Goal: Task Accomplishment & Management: Manage account settings

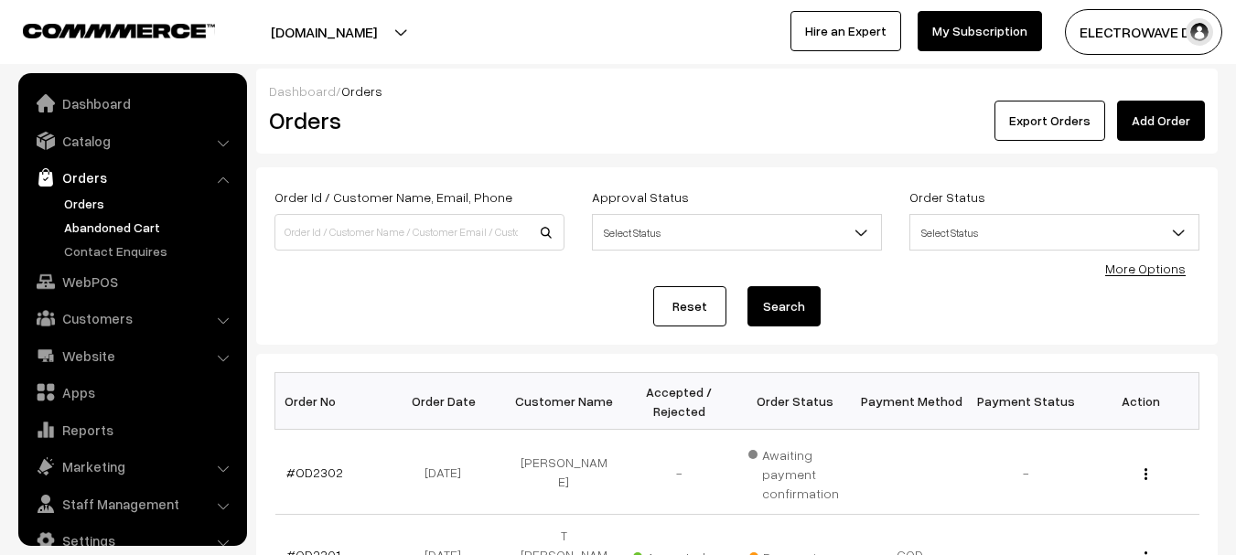
scroll to position [29, 0]
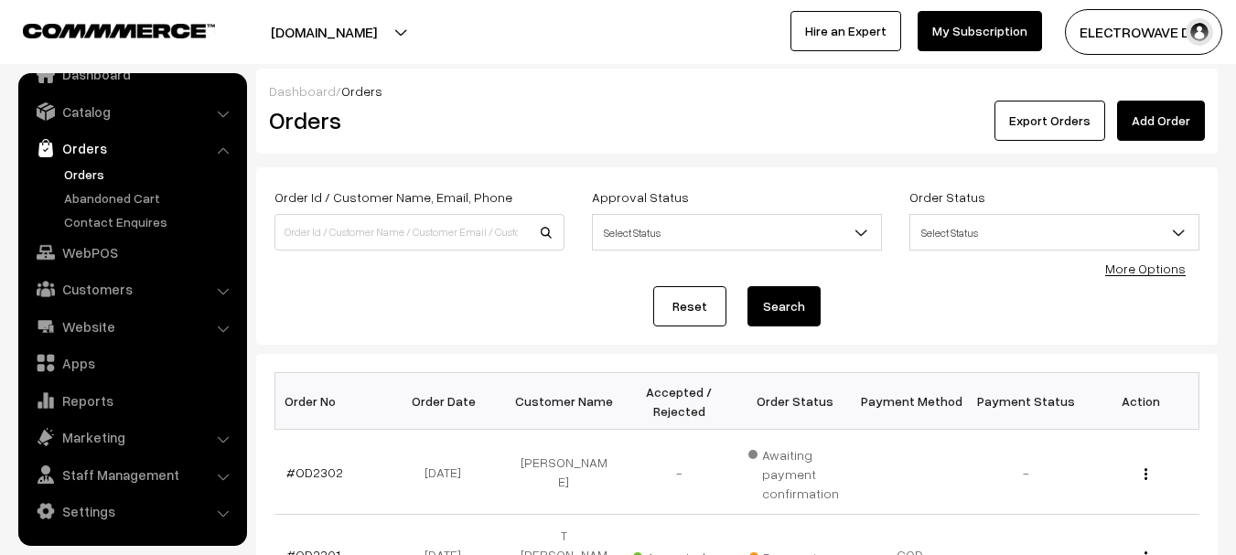
click at [88, 163] on link "Orders" at bounding box center [132, 148] width 218 height 33
click at [86, 168] on link "Orders" at bounding box center [149, 174] width 181 height 19
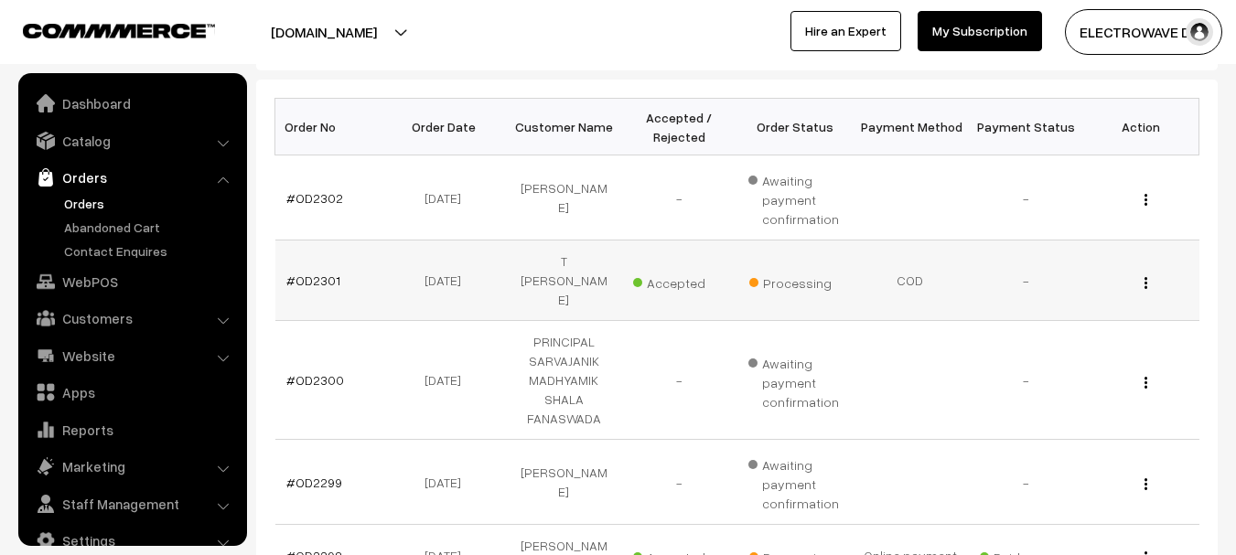
scroll to position [29, 0]
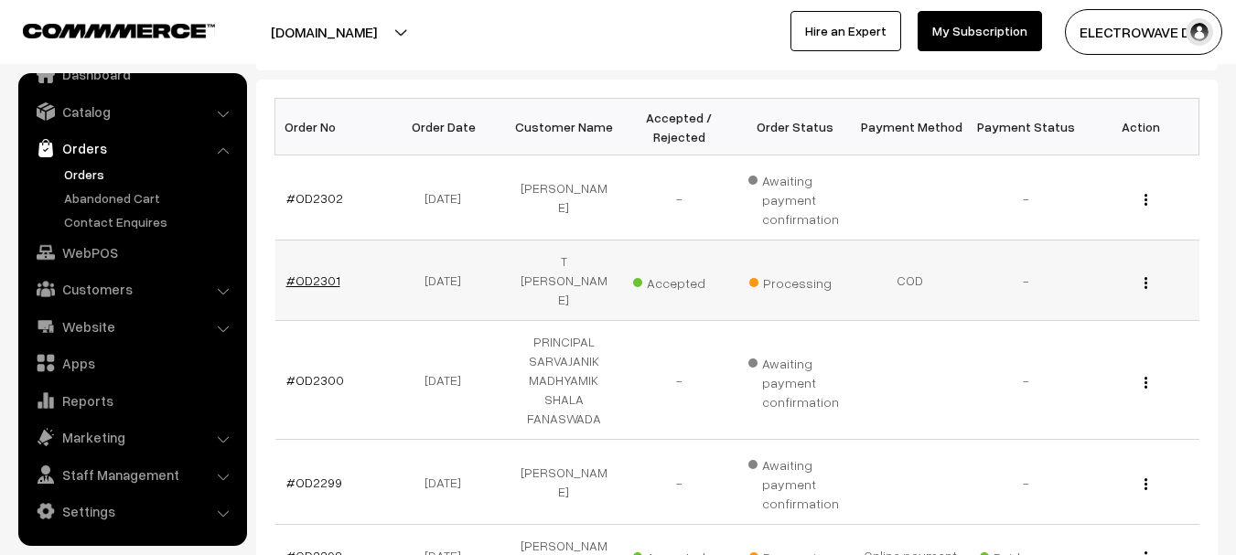
click at [303, 273] on link "#OD2301" at bounding box center [313, 281] width 54 height 16
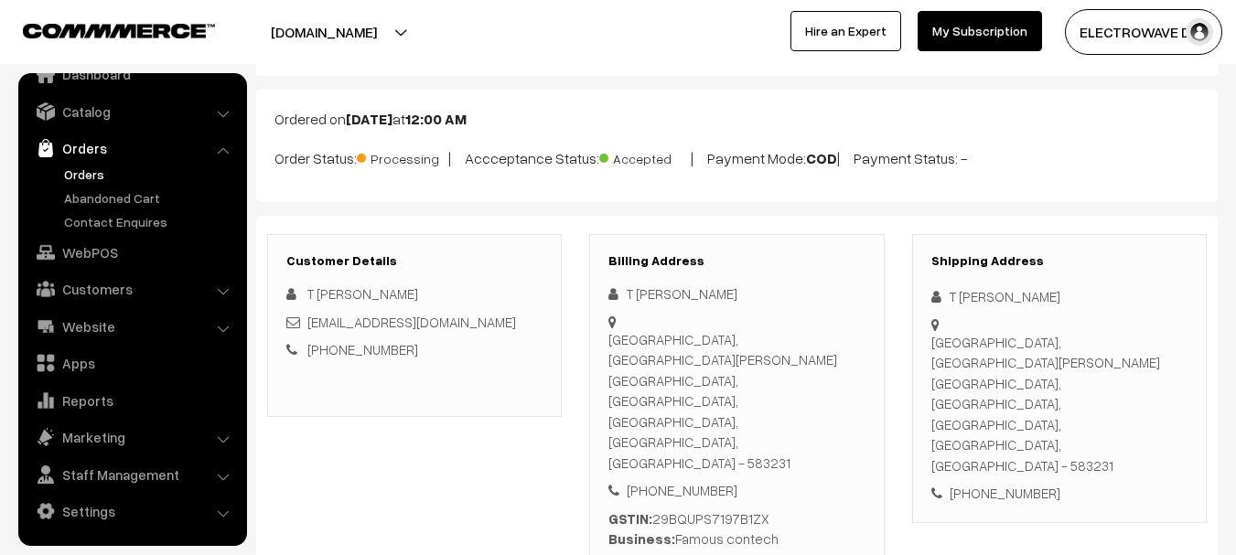
scroll to position [183, 0]
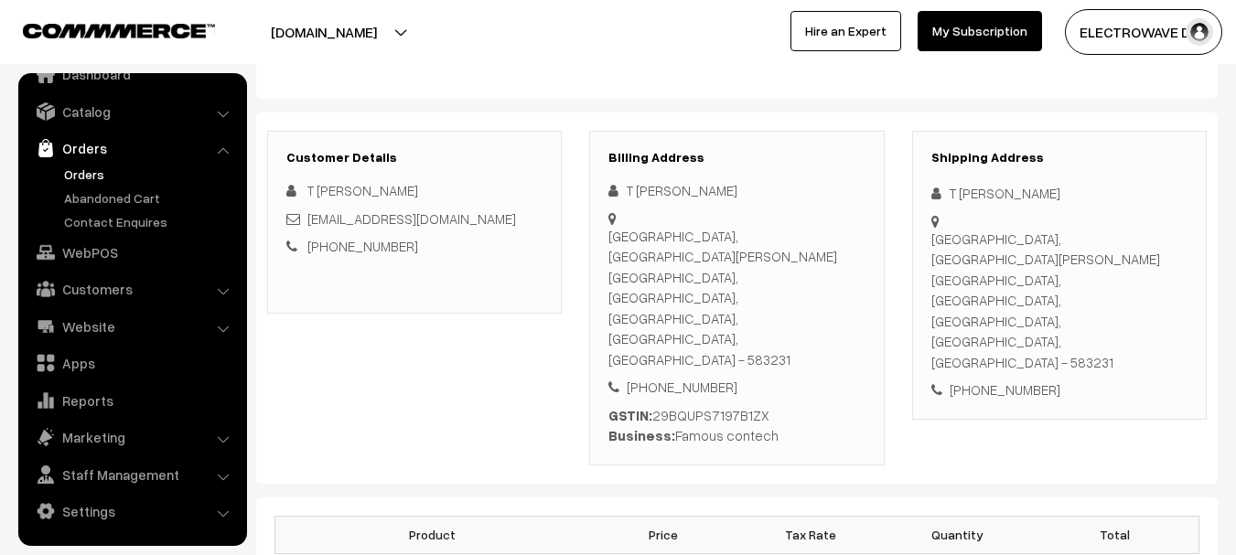
click at [1007, 380] on div "+91 9972702555" at bounding box center [1059, 390] width 256 height 21
click at [1007, 380] on div "[PHONE_NUMBER]" at bounding box center [1059, 390] width 256 height 21
copy div "9972702555"
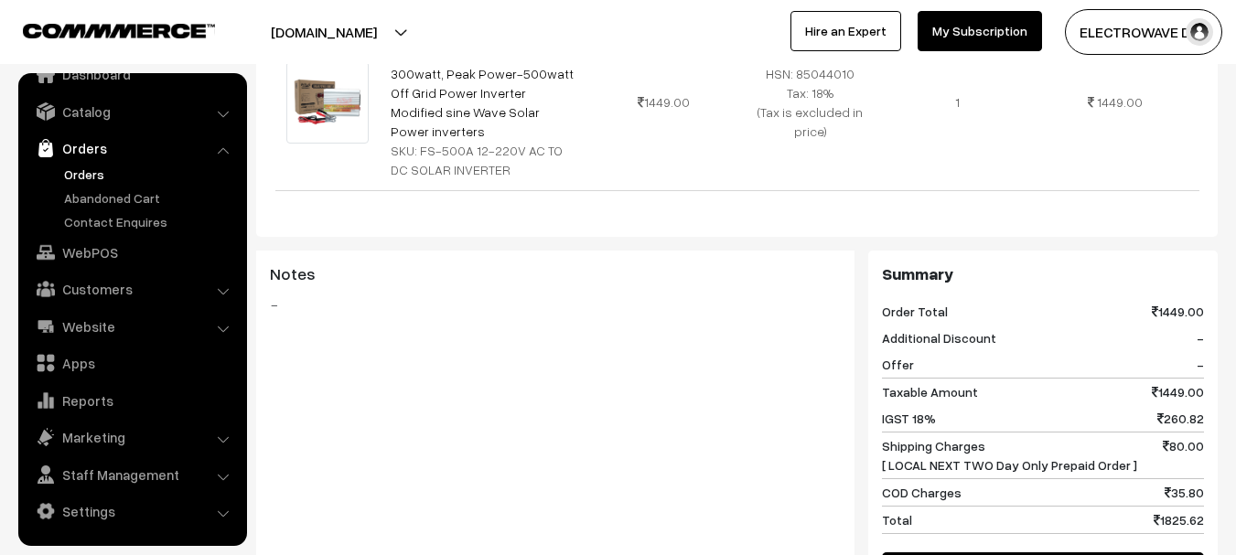
scroll to position [732, 0]
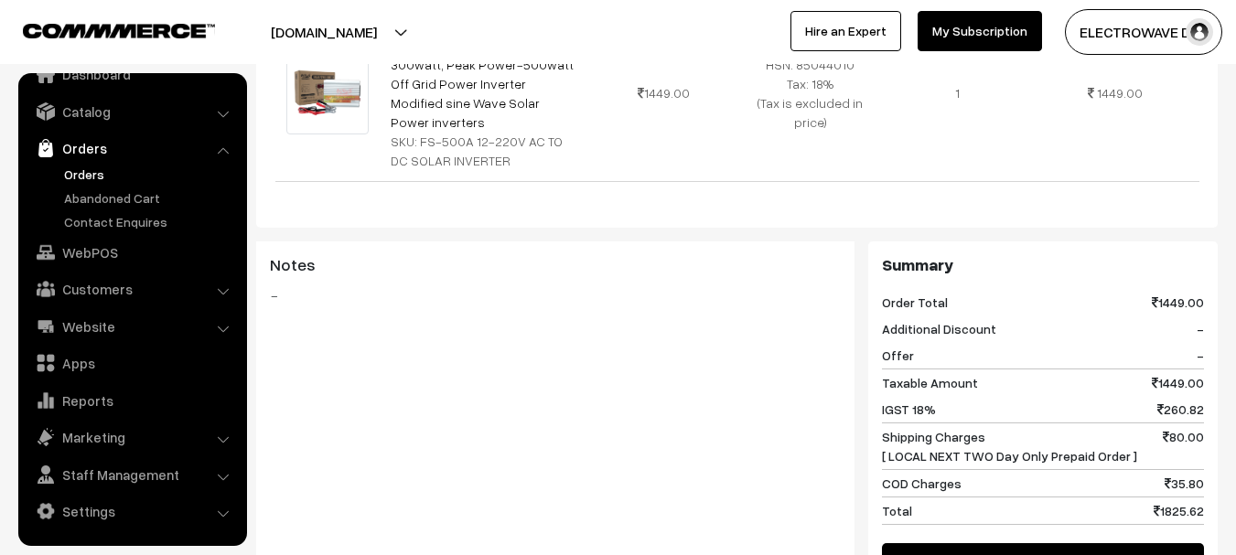
copy div "Shipping Charges [ LOCAL NEXT TWO Day Only Prepaid Order ]"
copy div "Shipping Charges [ LOCAL NEXT TWO Day Only Prepaid Order ] 80.0"
copy div "Shipping Charges [ LOCAL NEXT TWO Day Only Prepaid Order ] 80.00"
drag, startPoint x: 881, startPoint y: 360, endPoint x: 1203, endPoint y: 358, distance: 322.0
click at [1207, 364] on div "Summary Order Total 1449.00 Additional Discount - Offer - Taxable Amount 1449.0…" at bounding box center [1042, 419] width 349 height 356
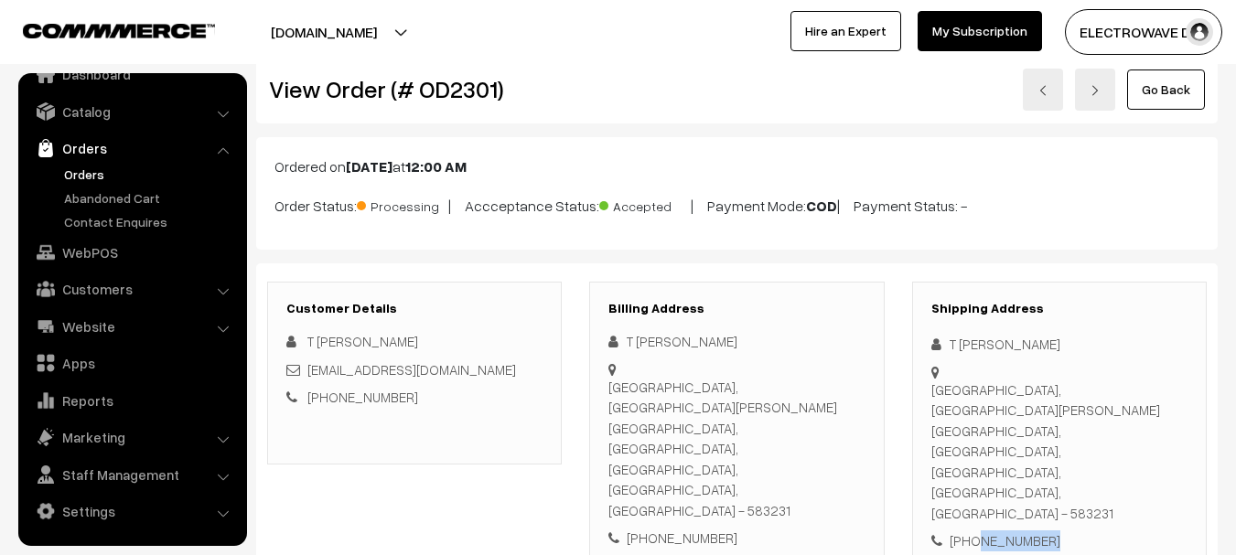
scroll to position [0, 0]
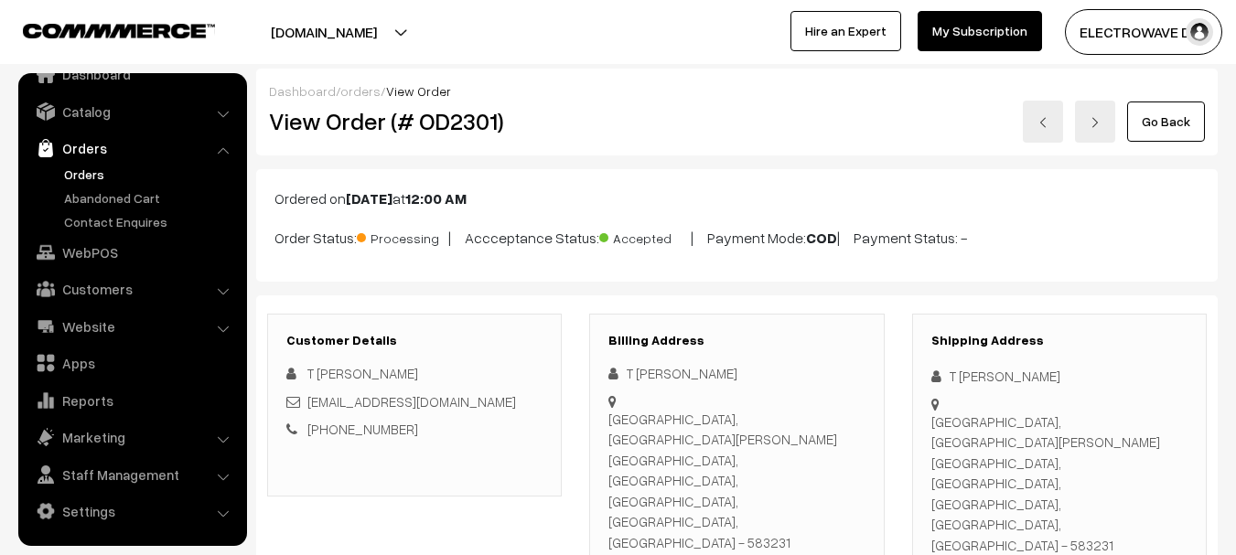
click at [469, 122] on h2 "View Order (# OD2301)" at bounding box center [416, 121] width 294 height 28
copy h2 "OD2301"
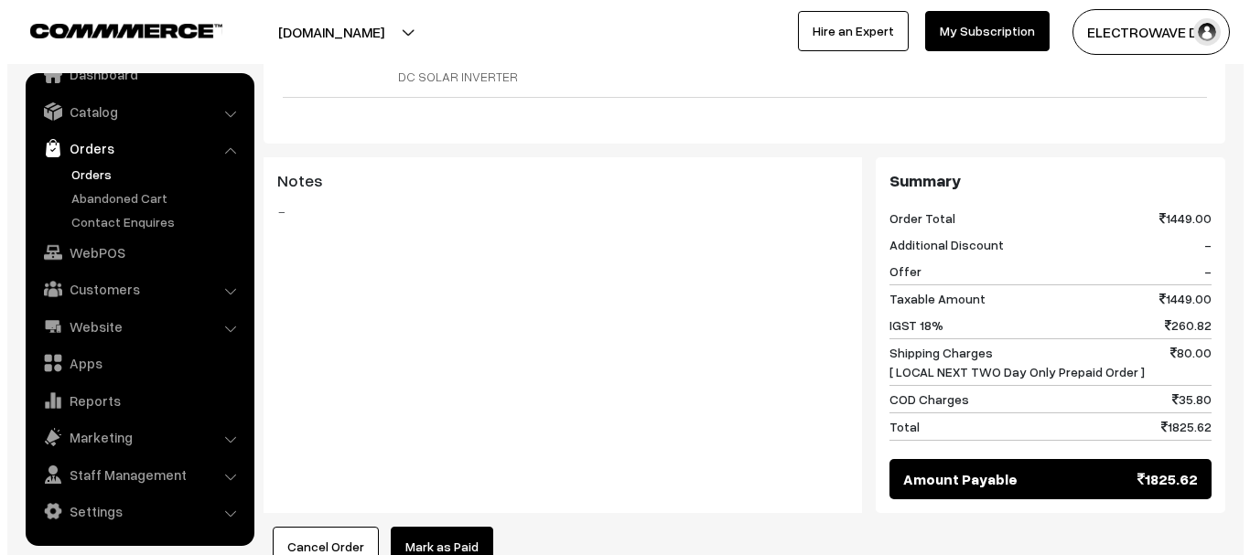
scroll to position [1006, 0]
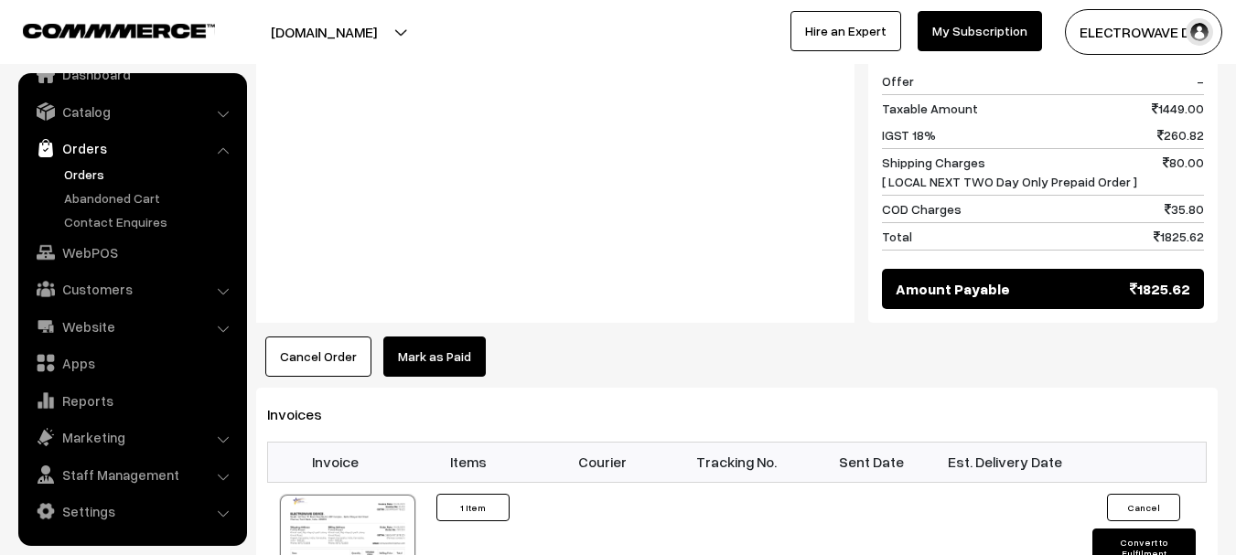
click at [341, 337] on button "Cancel Order" at bounding box center [318, 357] width 106 height 40
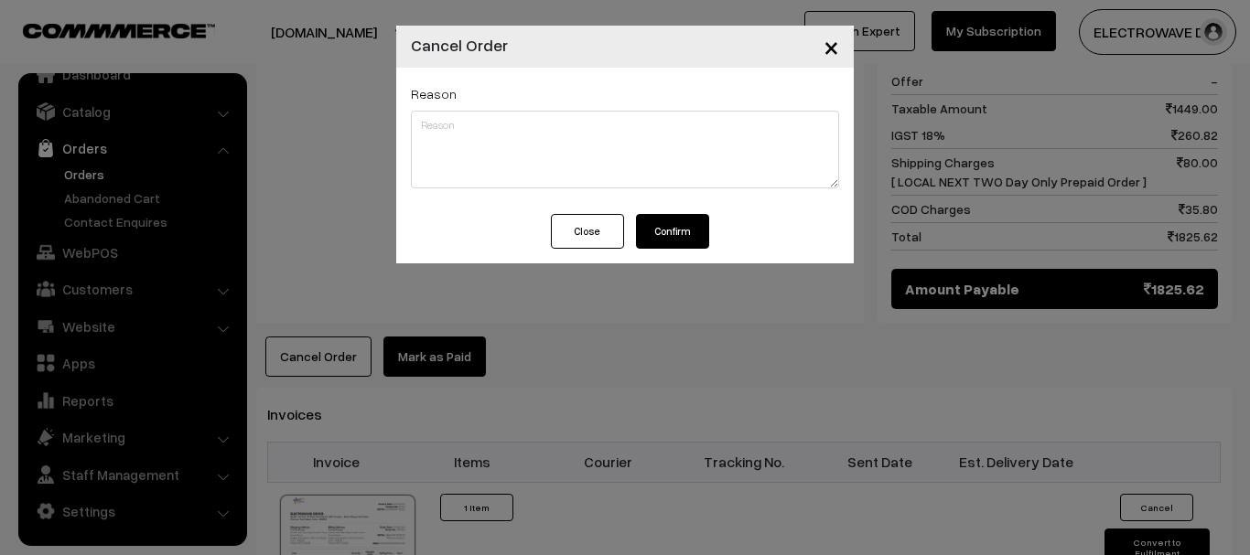
click at [697, 236] on button "Confirm" at bounding box center [672, 231] width 73 height 35
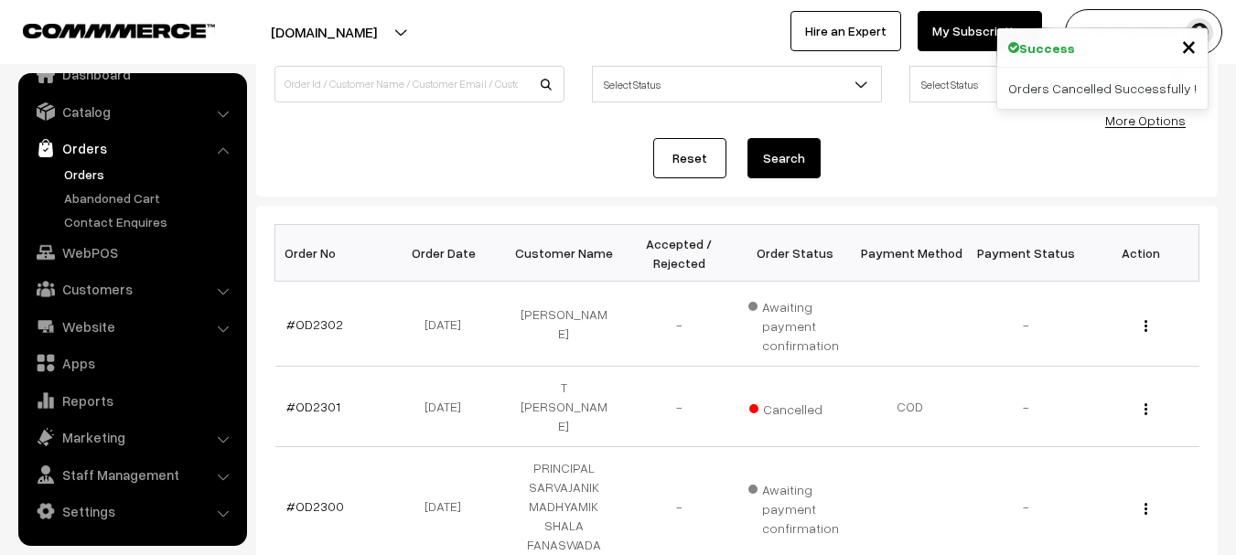
scroll to position [366, 0]
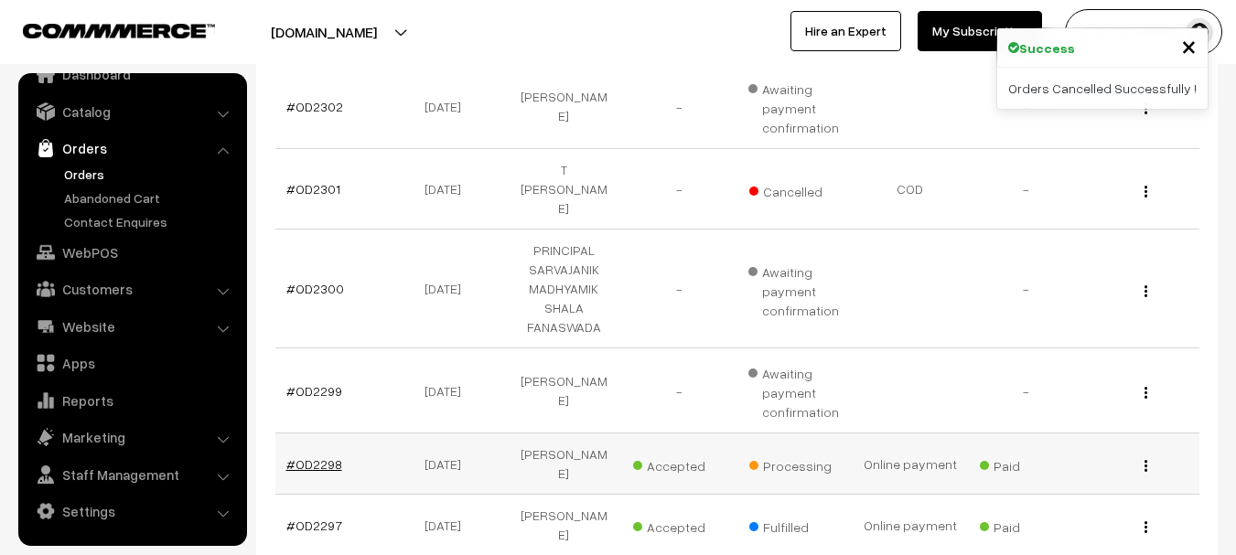
click at [300, 456] on link "#OD2298" at bounding box center [314, 464] width 56 height 16
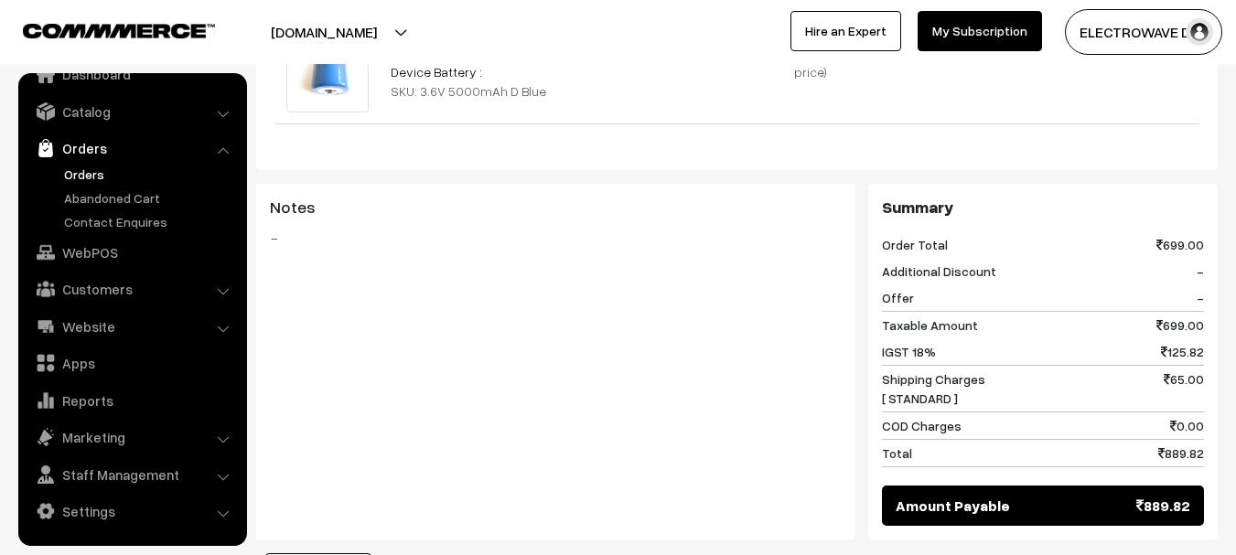
scroll to position [915, 0]
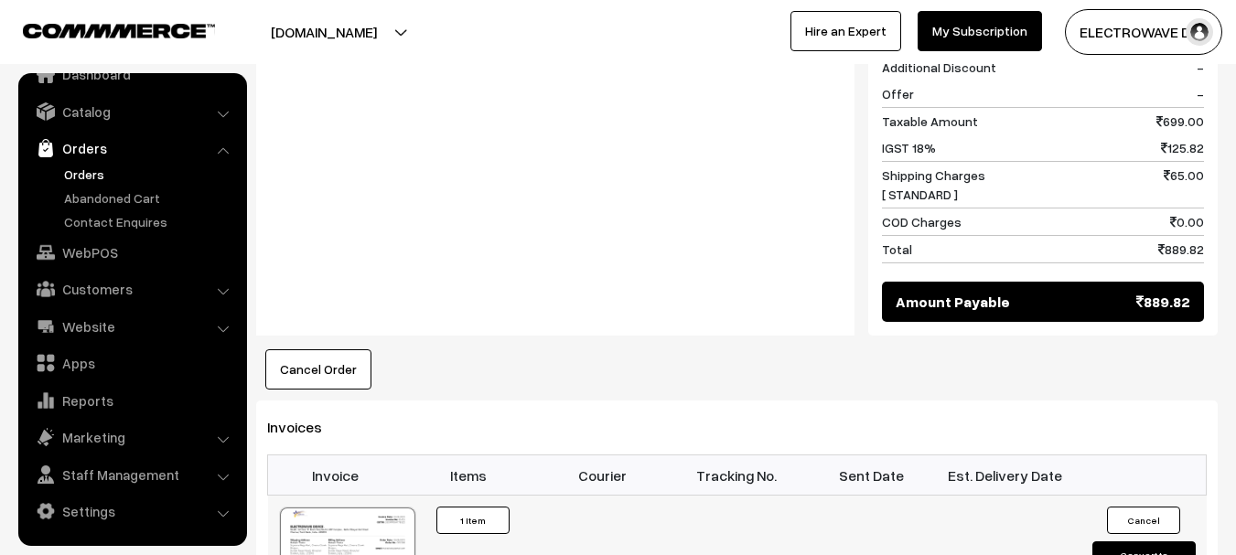
click at [1132, 542] on button "Convert to Fulfilment" at bounding box center [1143, 561] width 103 height 38
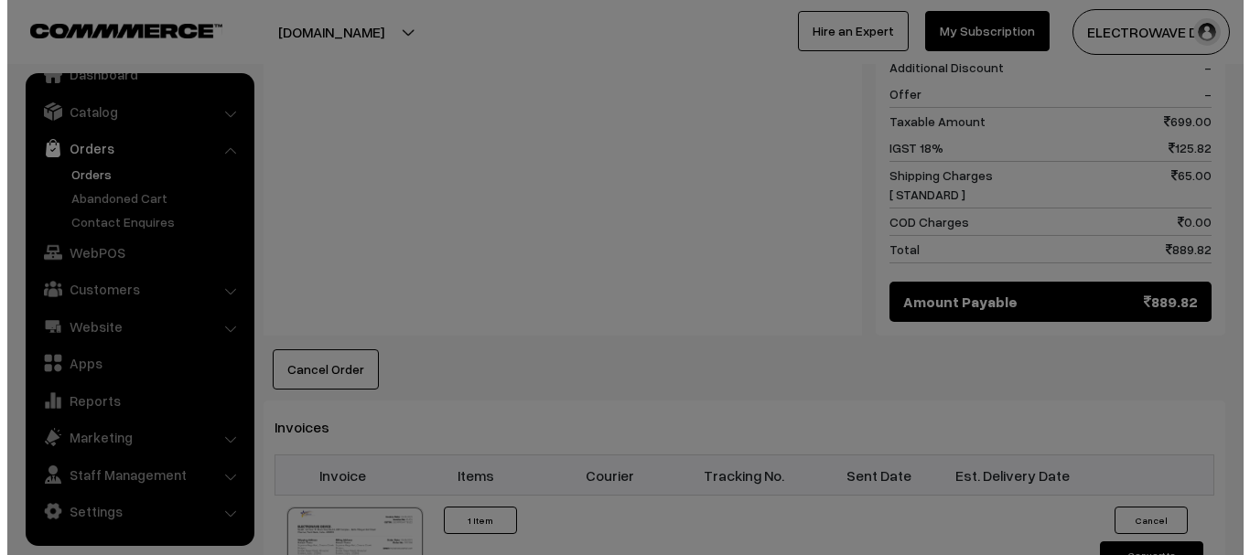
scroll to position [918, 0]
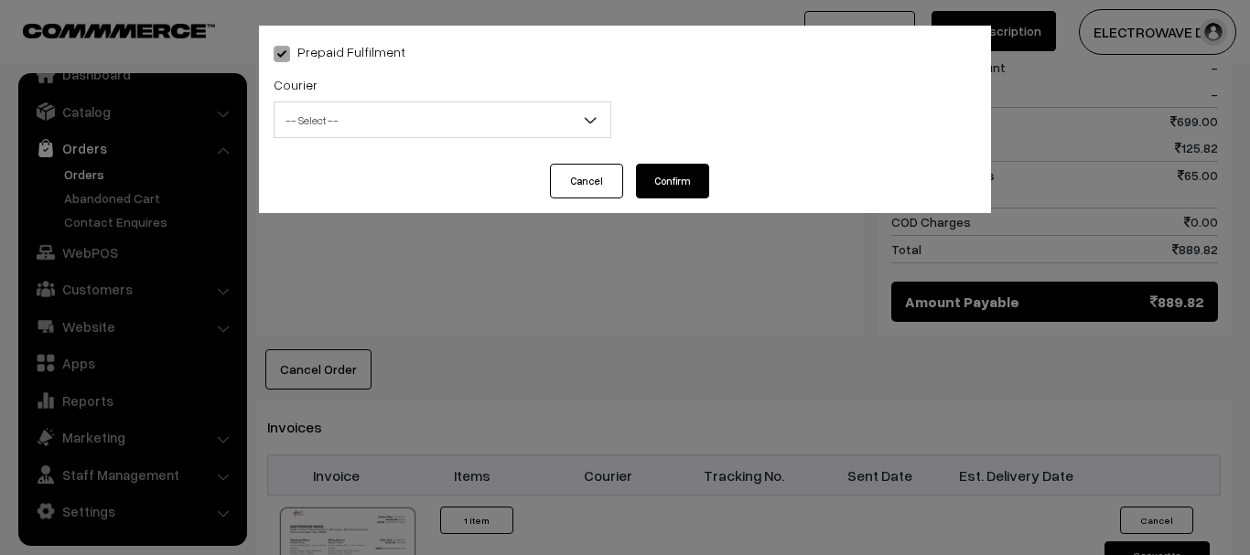
click at [472, 121] on span "-- Select --" at bounding box center [442, 120] width 336 height 32
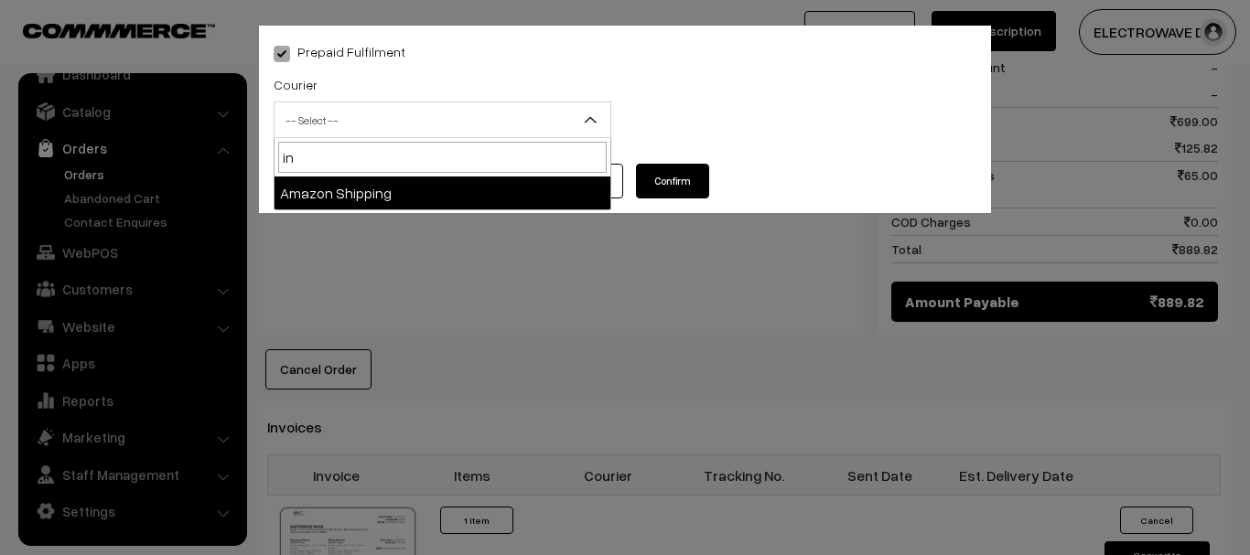
type input "i"
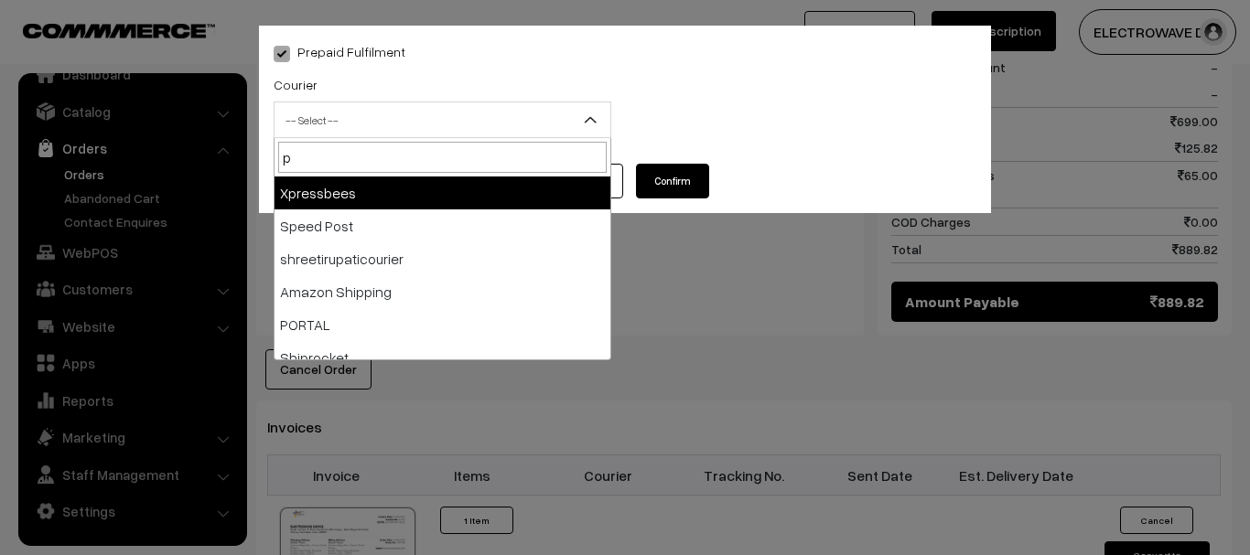
type input "po"
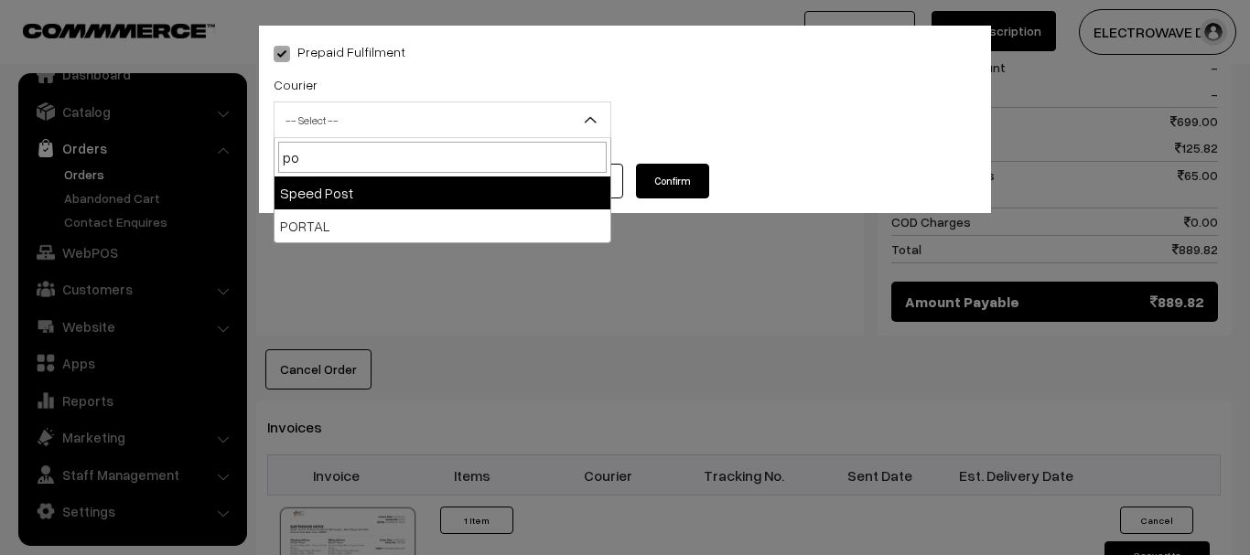
select select "5"
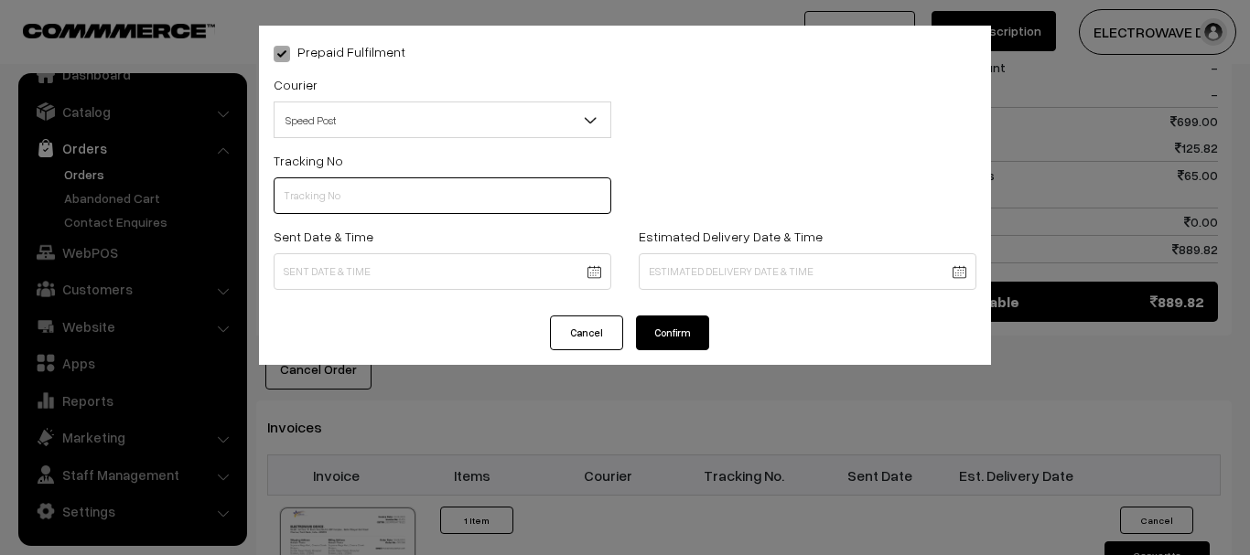
click at [447, 200] on input "text" at bounding box center [443, 195] width 338 height 37
type input "ET156244182IN"
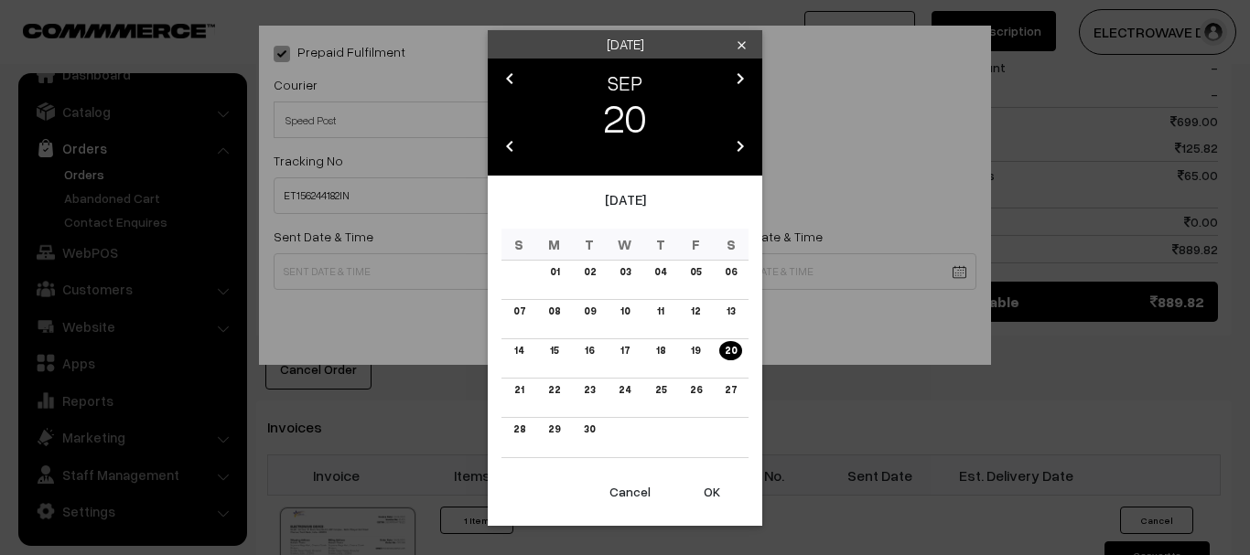
click at [714, 499] on button "OK" at bounding box center [711, 492] width 73 height 40
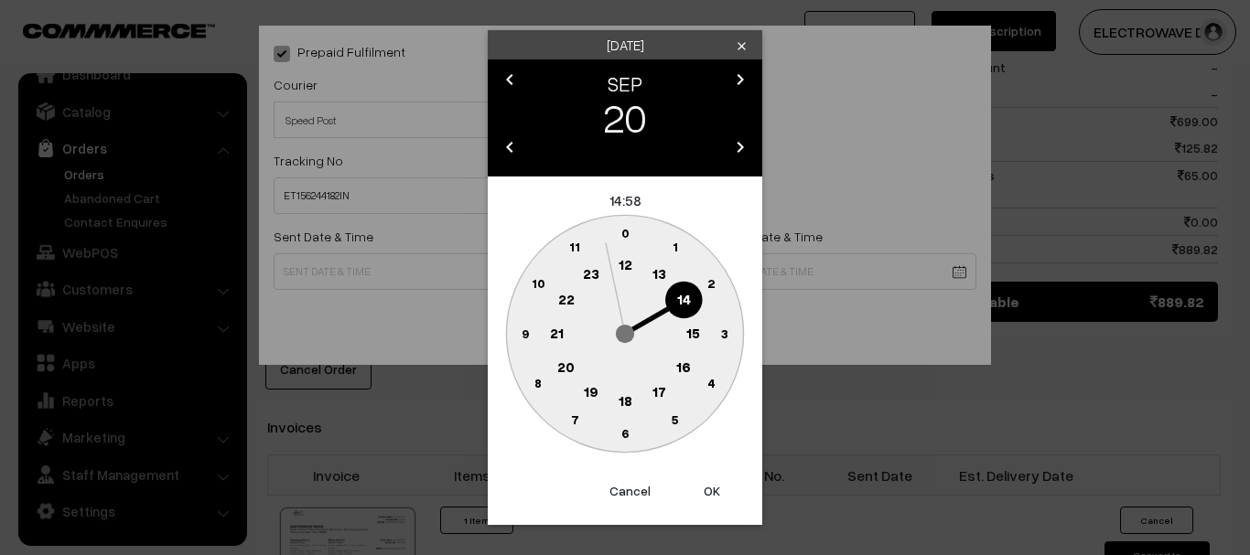
click at [714, 499] on button "OK" at bounding box center [711, 491] width 73 height 40
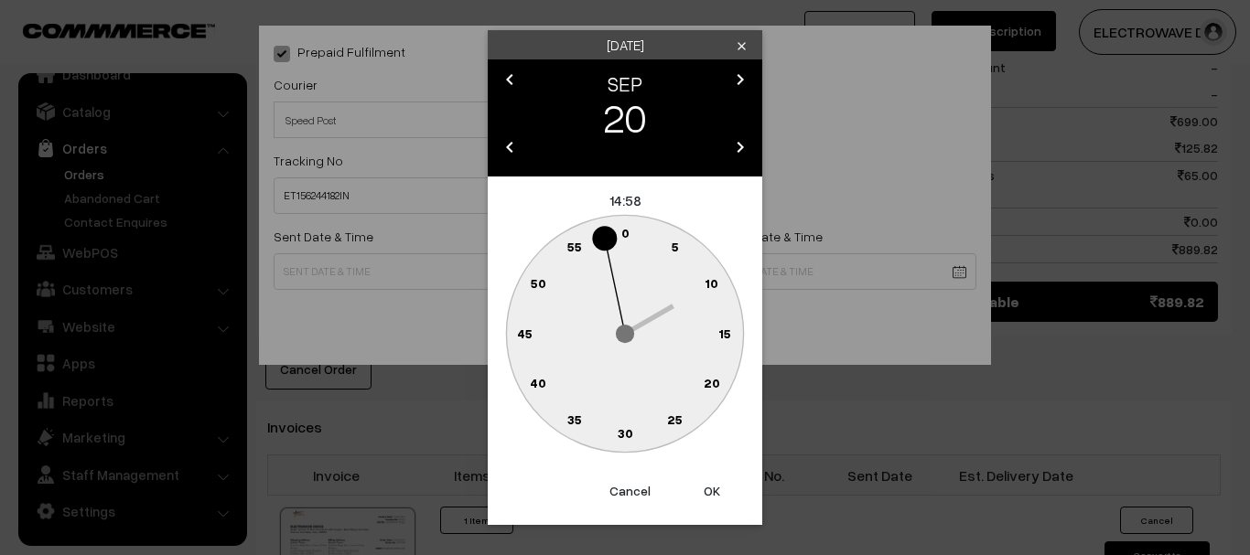
click at [714, 499] on button "OK" at bounding box center [711, 491] width 73 height 40
type input "20-09-2025 14:58"
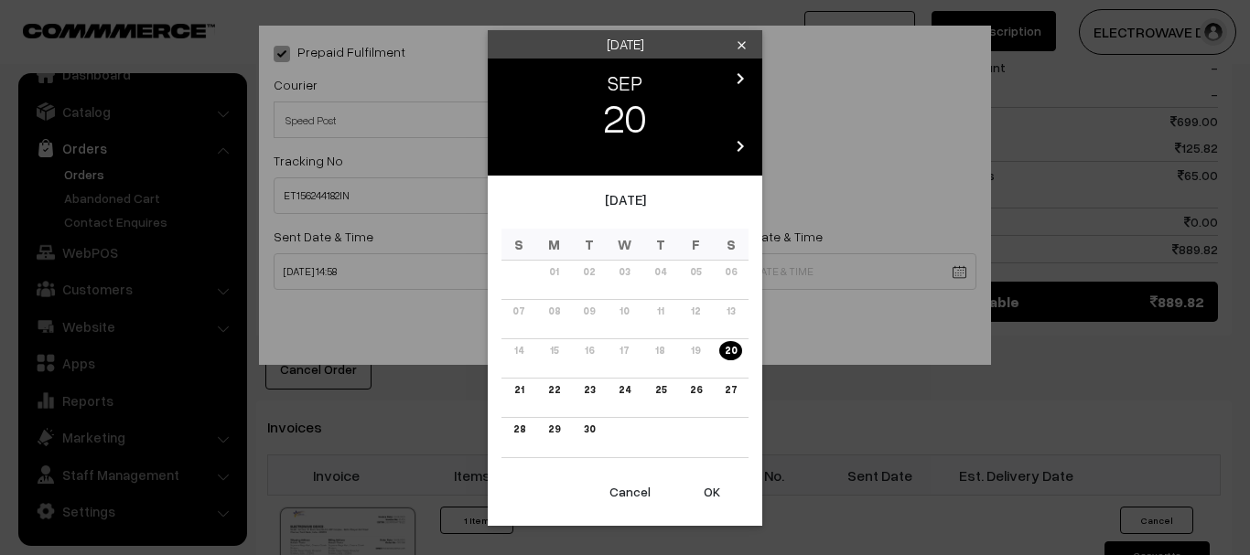
click at [737, 274] on body "Thank you for showing interest. Our team will call you shortly. Close dhruvpro.…" at bounding box center [625, 95] width 1250 height 2027
click at [661, 389] on link "25" at bounding box center [660, 390] width 22 height 19
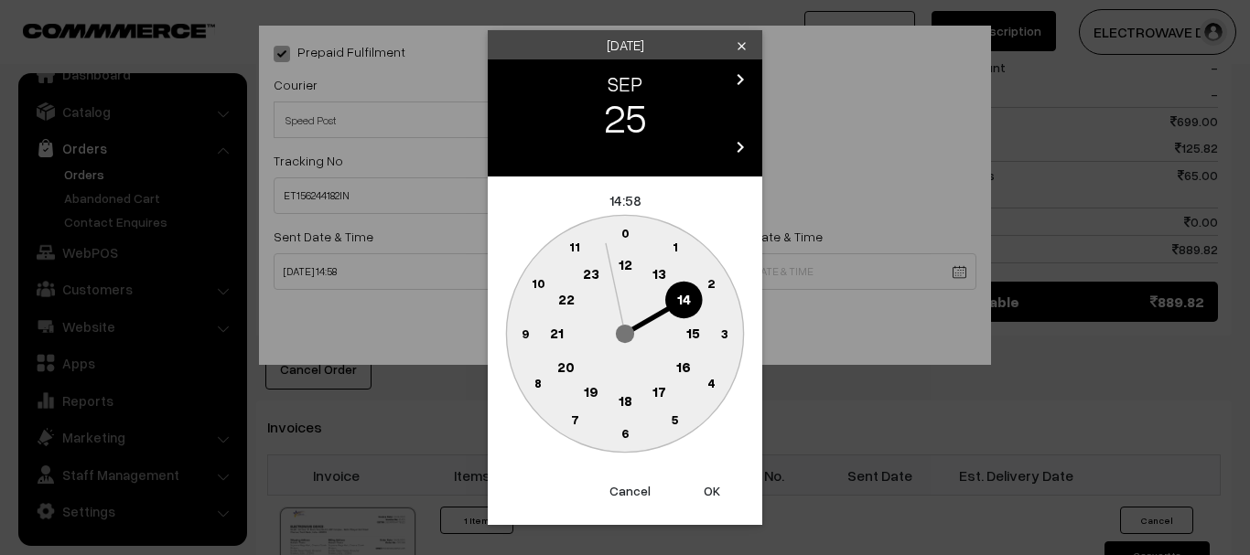
click at [711, 483] on button "OK" at bounding box center [711, 491] width 73 height 40
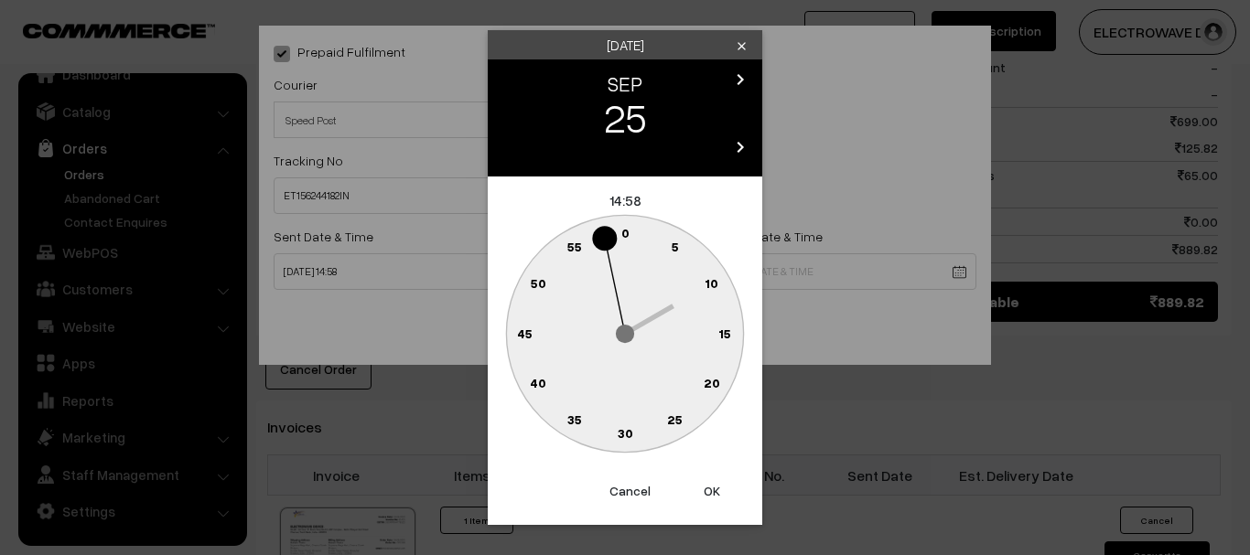
click at [711, 483] on button "OK" at bounding box center [711, 491] width 73 height 40
type input "25-09-2025 14:58"
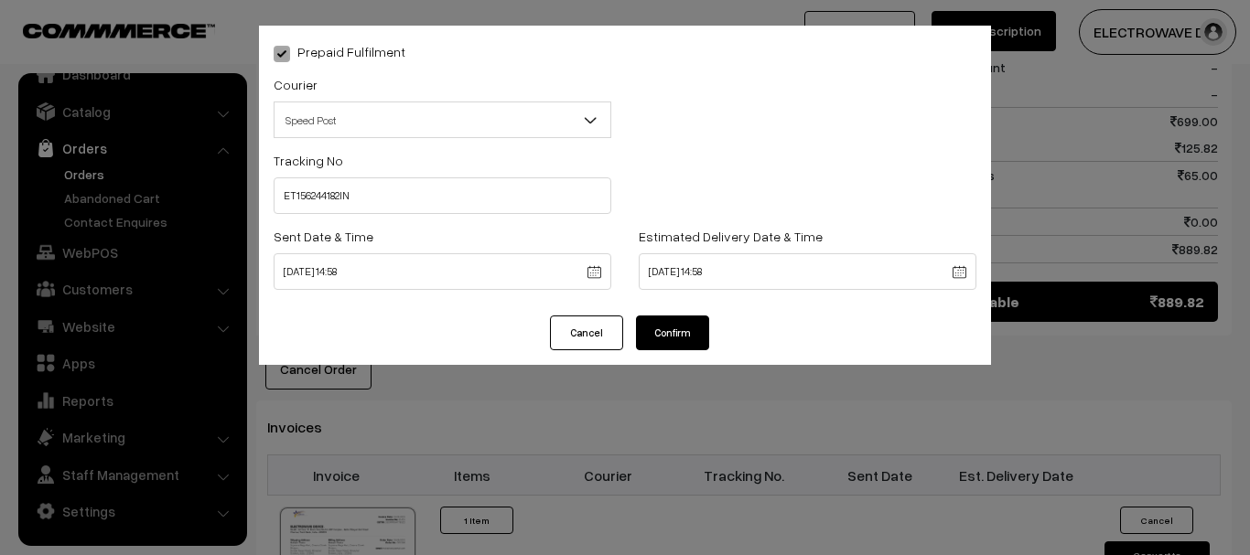
click at [695, 321] on button "Confirm" at bounding box center [672, 333] width 73 height 35
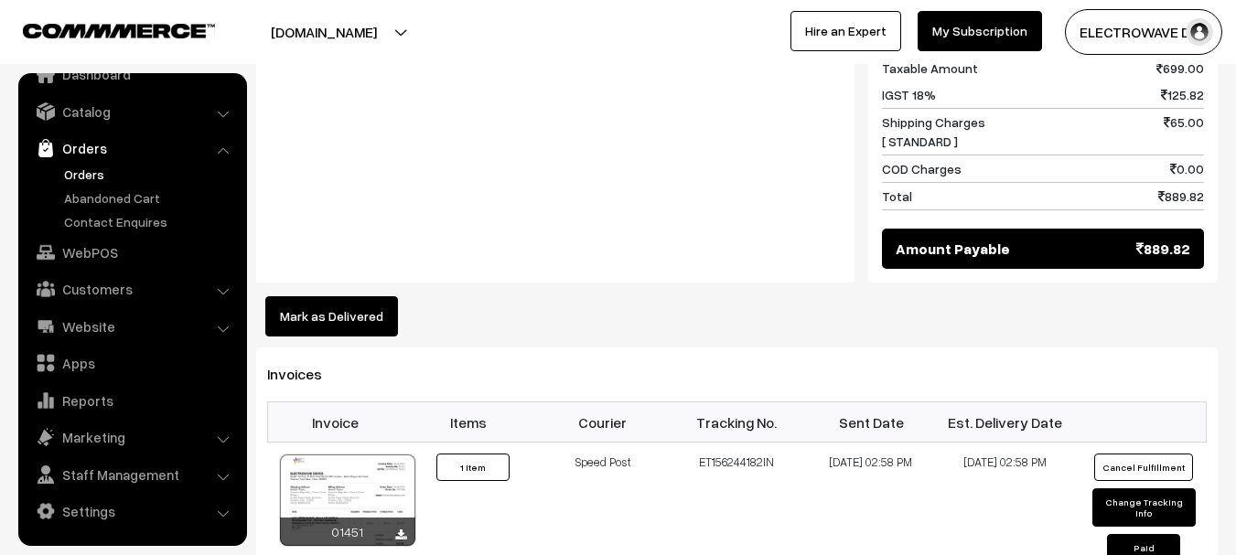
scroll to position [1009, 0]
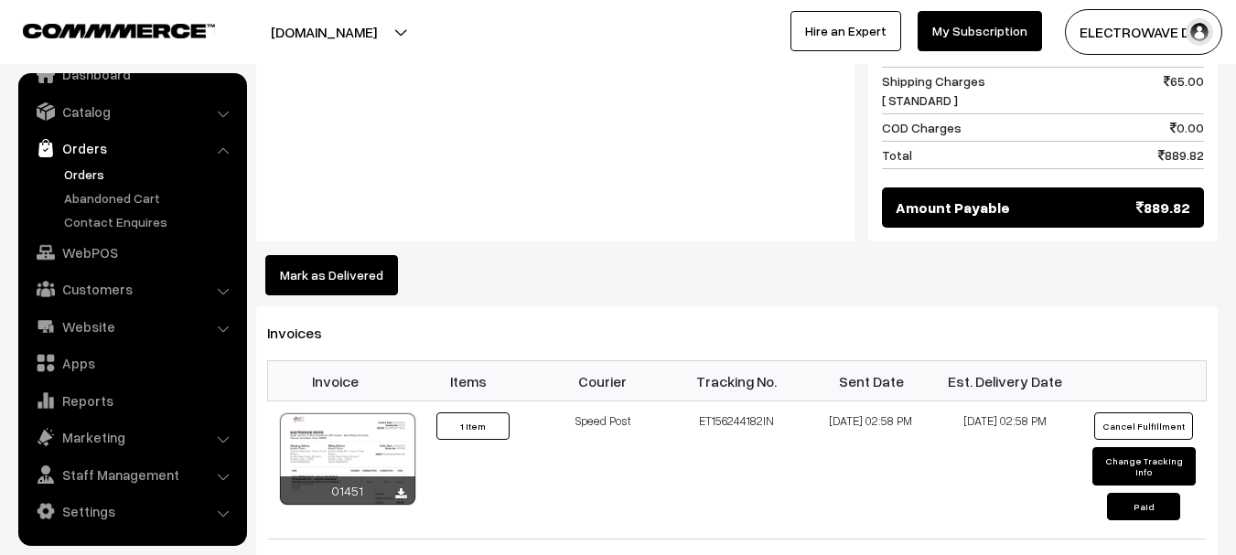
click at [98, 170] on link "Orders" at bounding box center [149, 174] width 181 height 19
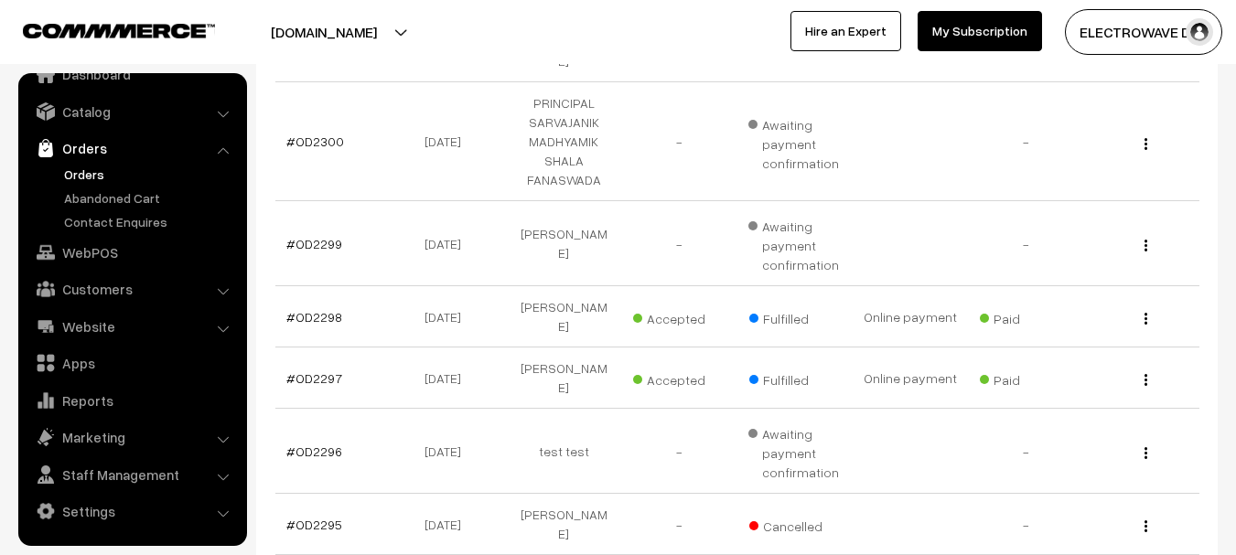
scroll to position [183, 0]
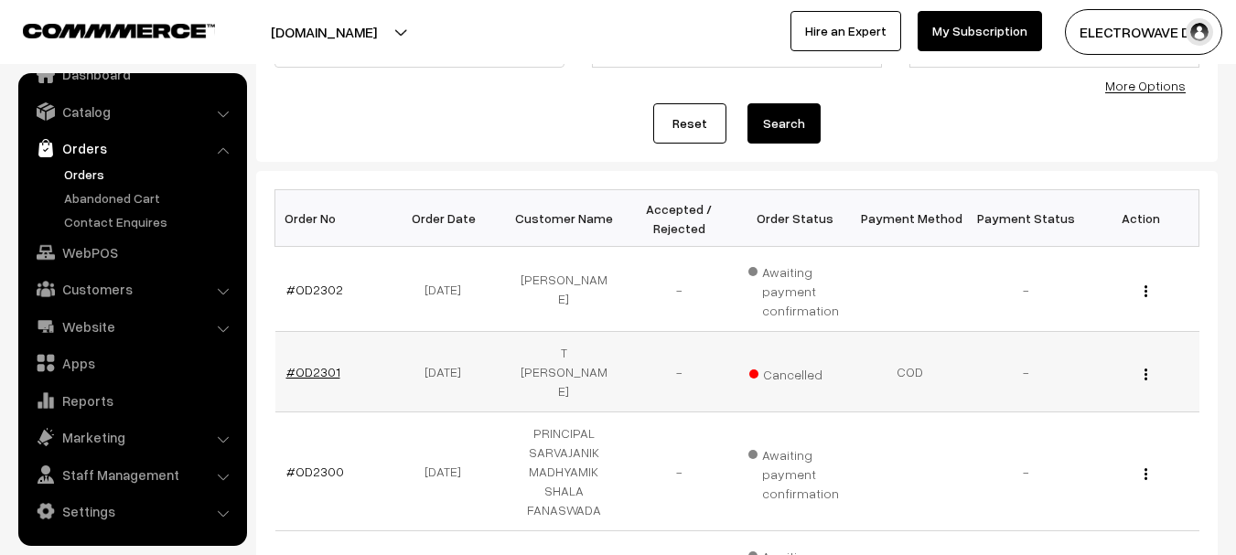
click at [310, 364] on link "#OD2301" at bounding box center [313, 372] width 54 height 16
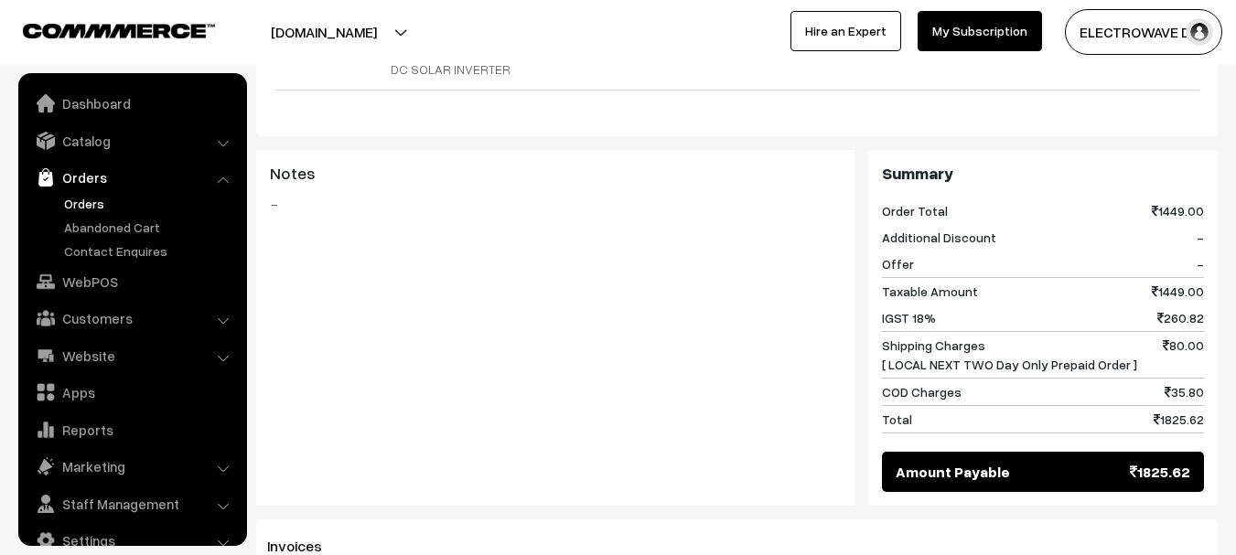
scroll to position [29, 0]
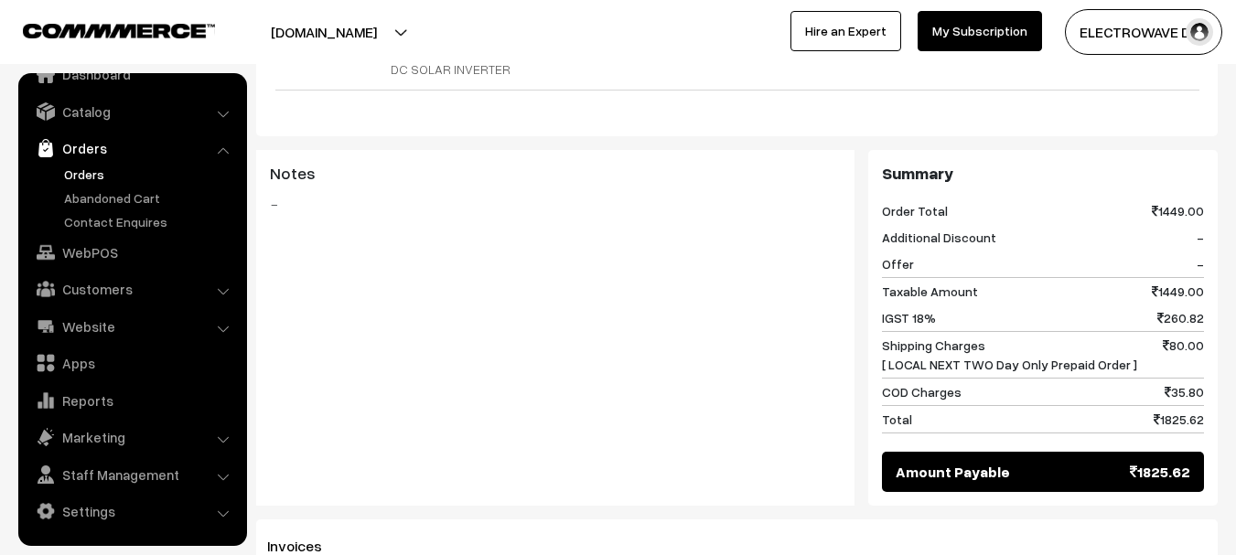
click at [379, 40] on button "[DOMAIN_NAME]" at bounding box center [324, 32] width 234 height 46
click at [377, 84] on link "Go to Website" at bounding box center [337, 89] width 146 height 40
click at [95, 172] on link "Orders" at bounding box center [149, 174] width 181 height 19
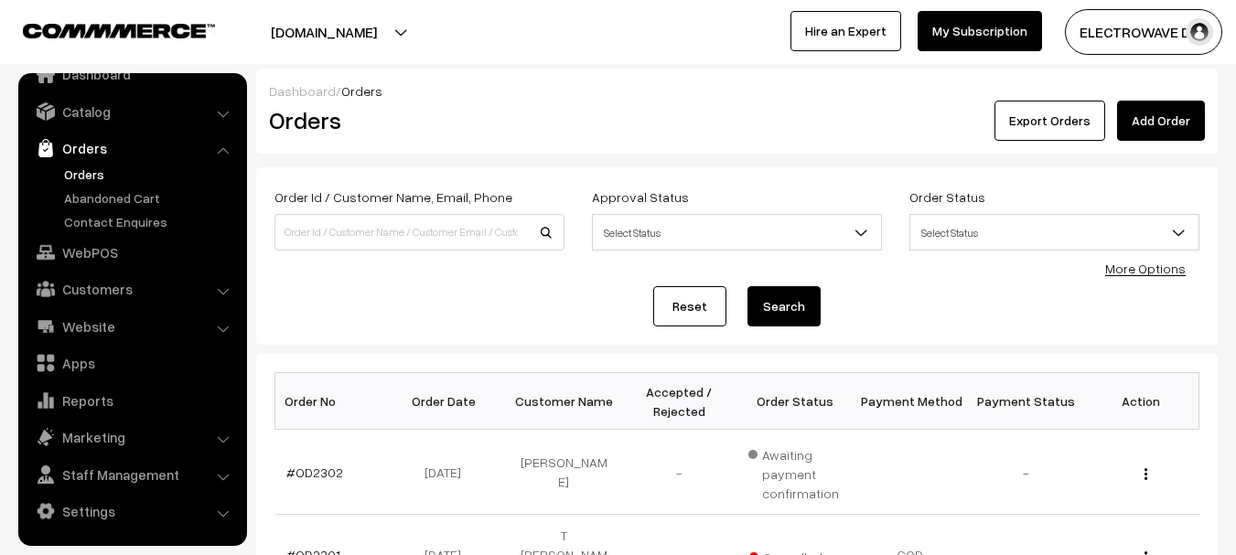
click at [85, 177] on link "Orders" at bounding box center [149, 174] width 181 height 19
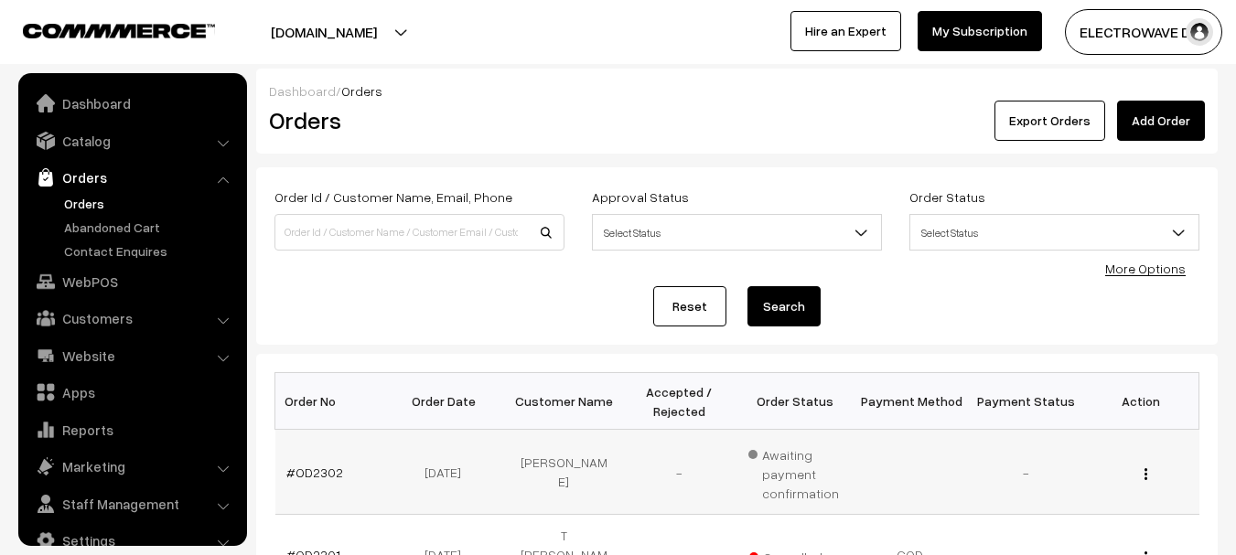
scroll to position [29, 0]
